Goal: Information Seeking & Learning: Learn about a topic

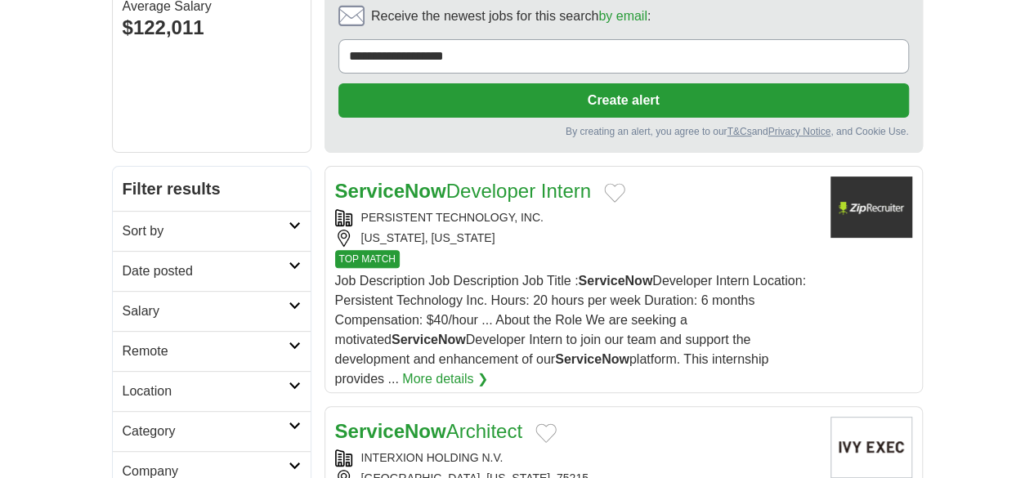
scroll to position [163, 0]
click at [132, 342] on h2 "Remote" at bounding box center [206, 352] width 166 height 20
click at [123, 383] on link "Remote jobs" at bounding box center [160, 390] width 74 height 14
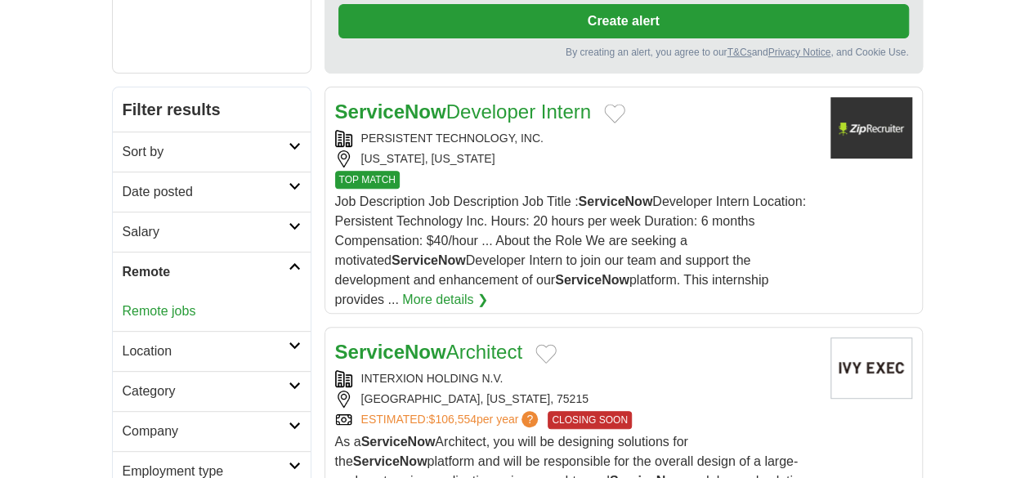
scroll to position [245, 0]
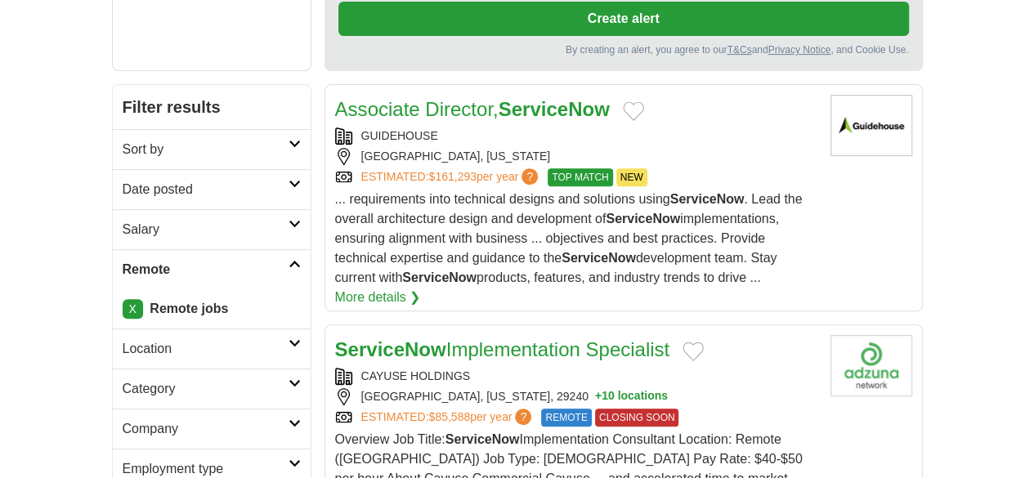
click at [121, 169] on link "Date posted" at bounding box center [212, 189] width 198 height 40
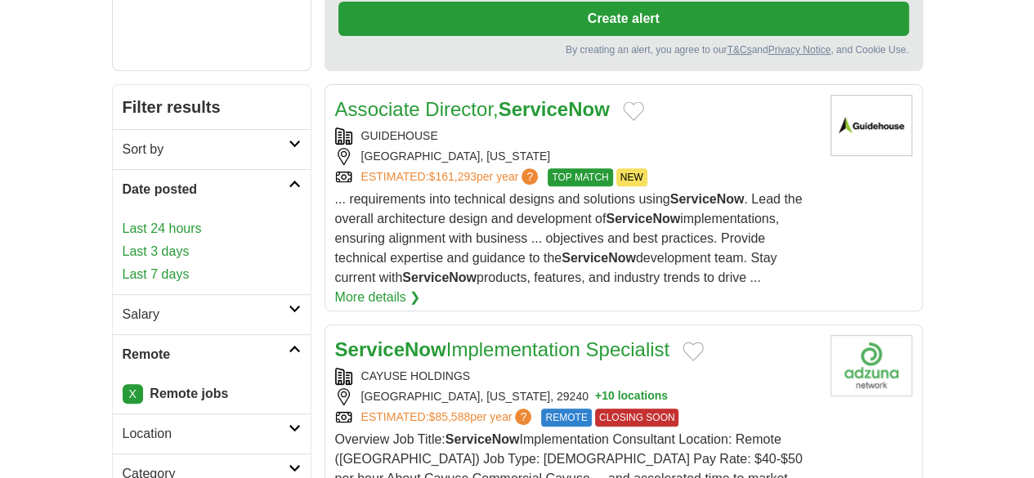
click at [123, 219] on link "Last 24 hours" at bounding box center [212, 229] width 178 height 20
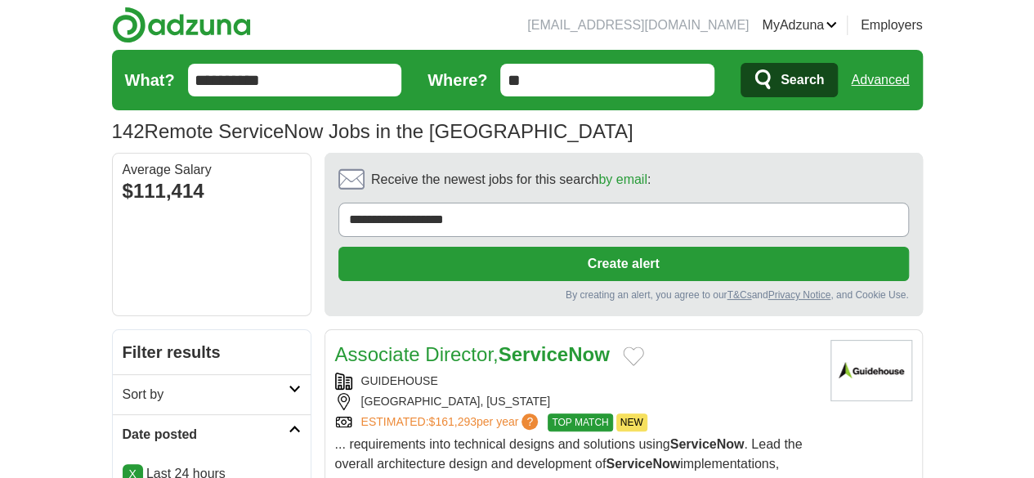
click at [434, 343] on link "Associate Director, ServiceNow" at bounding box center [472, 354] width 275 height 22
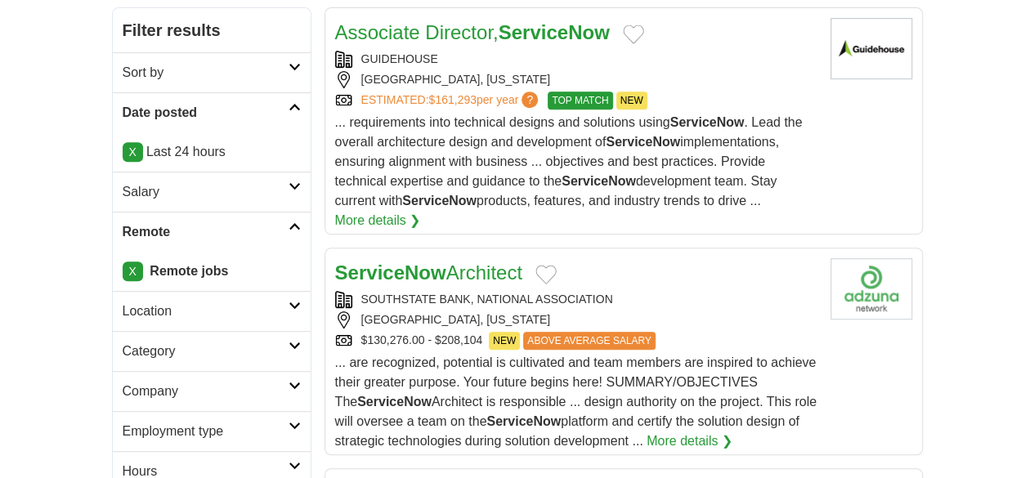
scroll to position [327, 0]
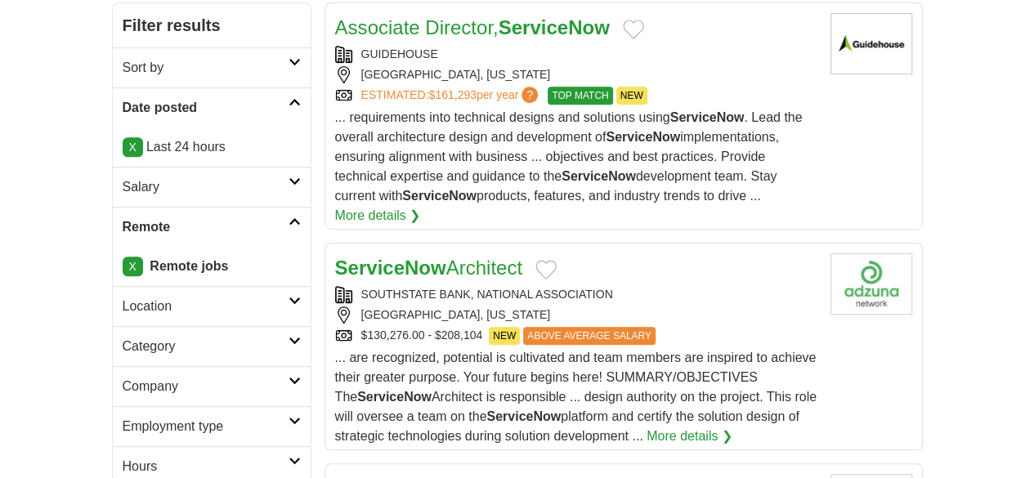
click at [562, 253] on div "ServiceNow Architect SOUTHSTATE BANK, NATIONAL ASSOCIATION [GEOGRAPHIC_DATA], […" at bounding box center [576, 349] width 482 height 193
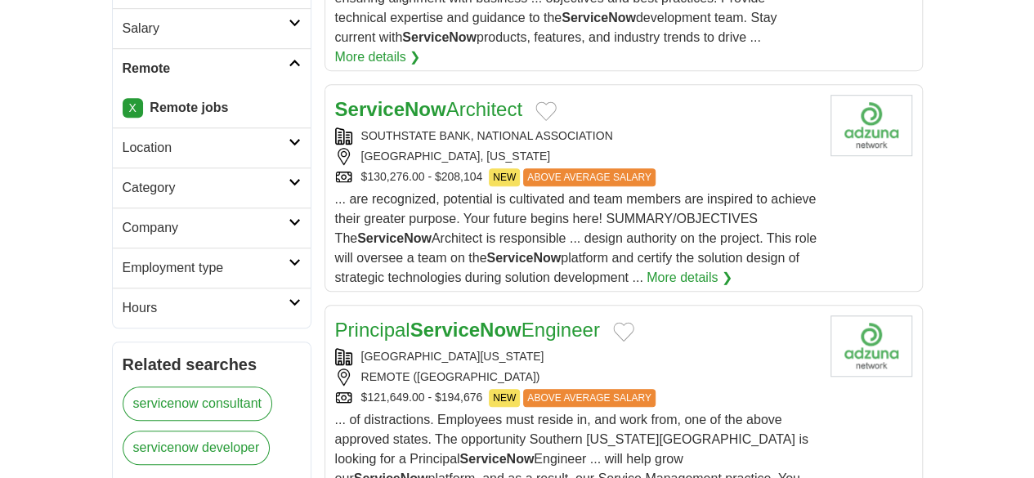
scroll to position [490, 0]
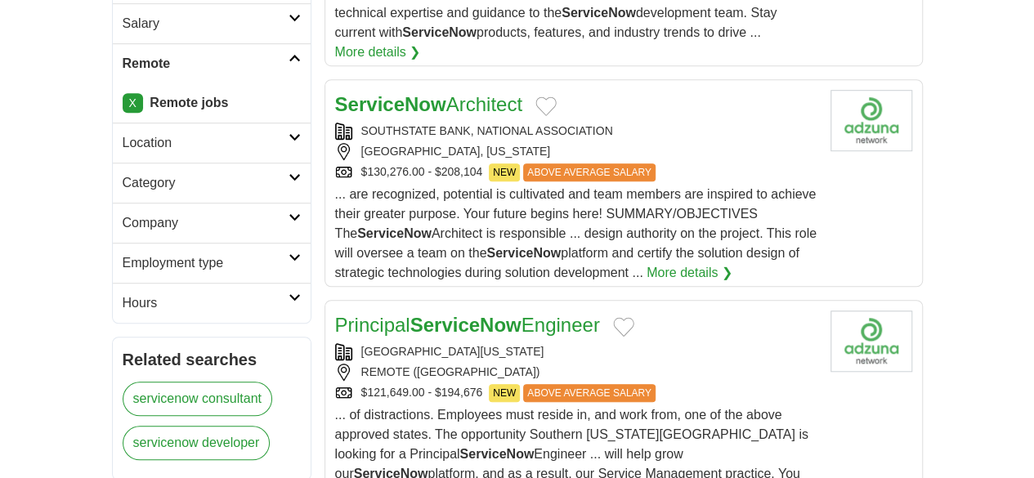
click at [696, 343] on div "[GEOGRAPHIC_DATA][US_STATE]" at bounding box center [576, 351] width 482 height 17
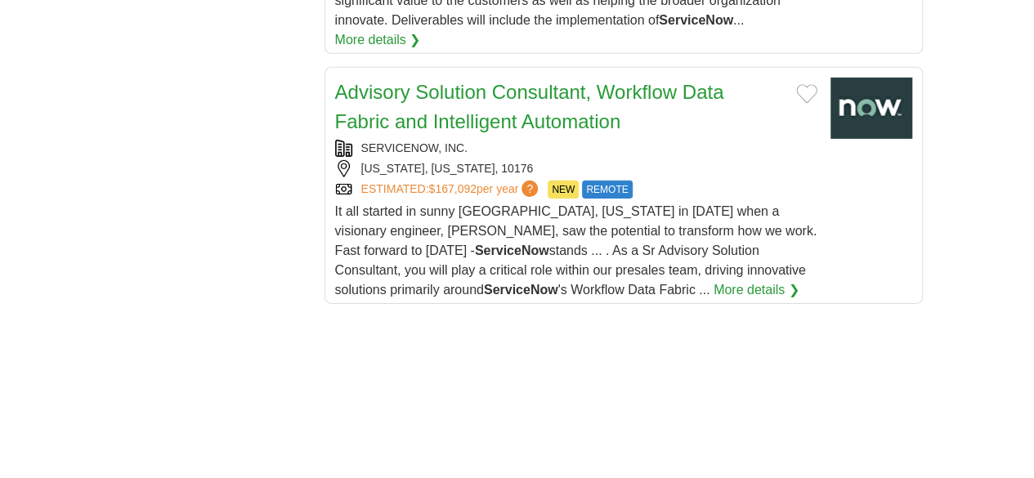
scroll to position [2615, 0]
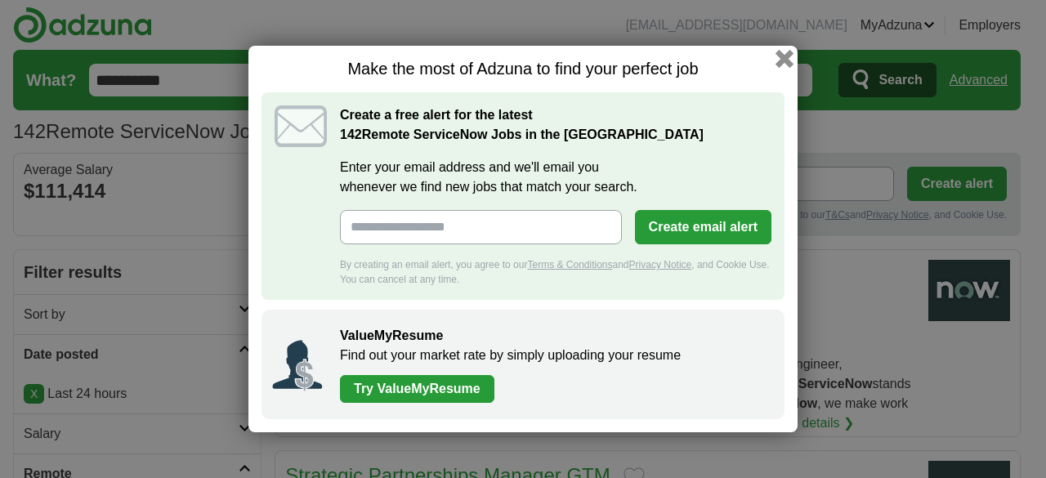
click at [780, 60] on button "button" at bounding box center [784, 59] width 18 height 18
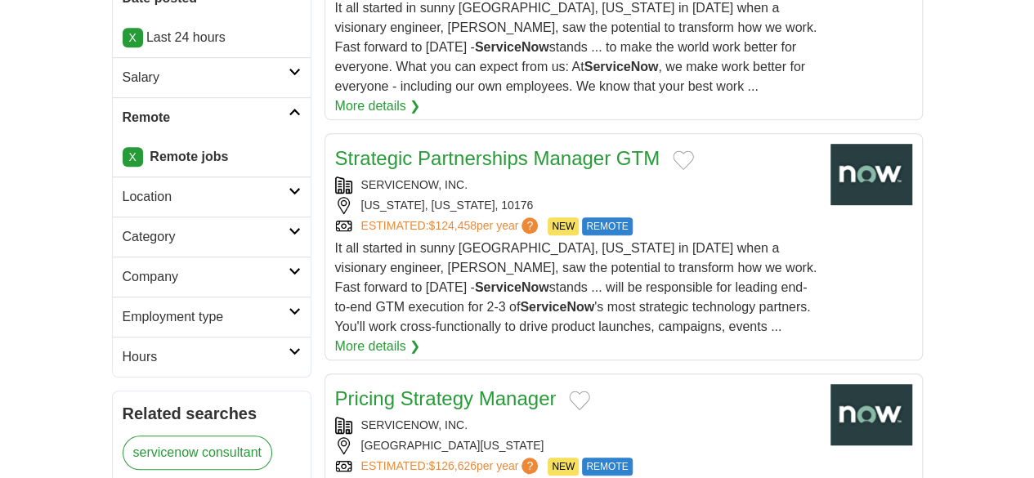
scroll to position [409, 0]
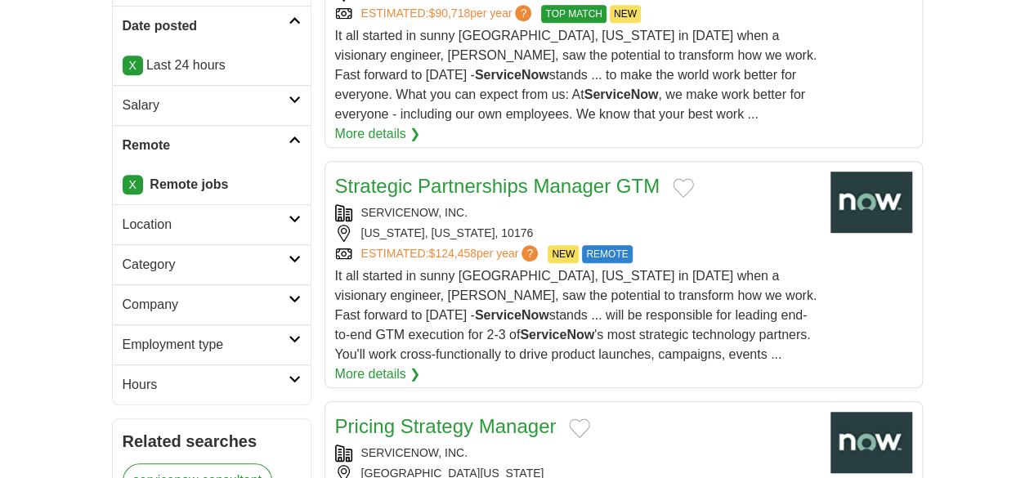
click at [625, 245] on div "ESTIMATED: $124,458 per year ? NEW REMOTE" at bounding box center [576, 254] width 482 height 18
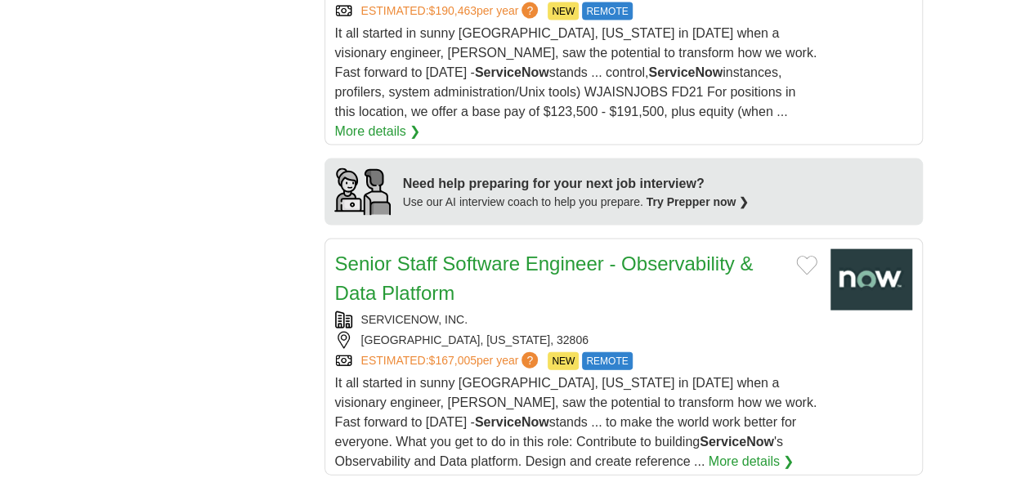
scroll to position [1879, 0]
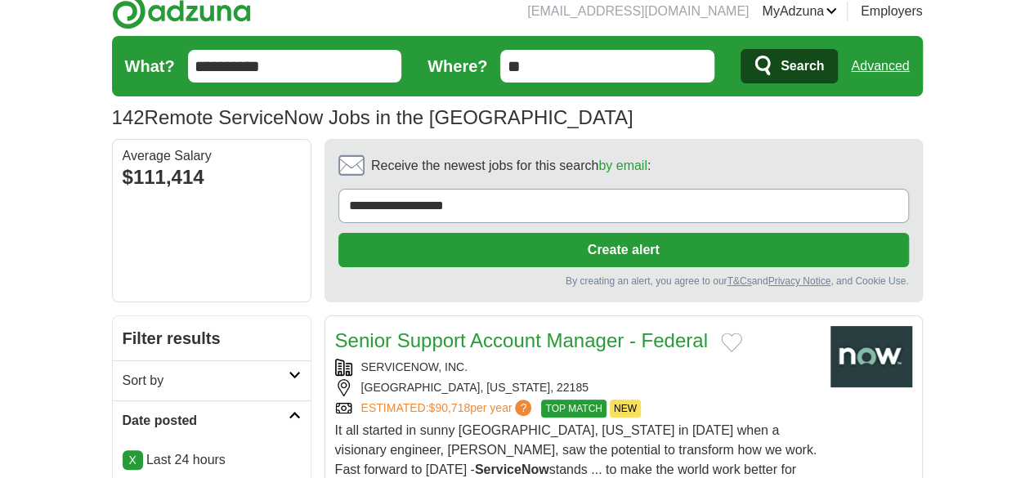
scroll to position [0, 0]
